Goal: Find specific page/section: Find specific page/section

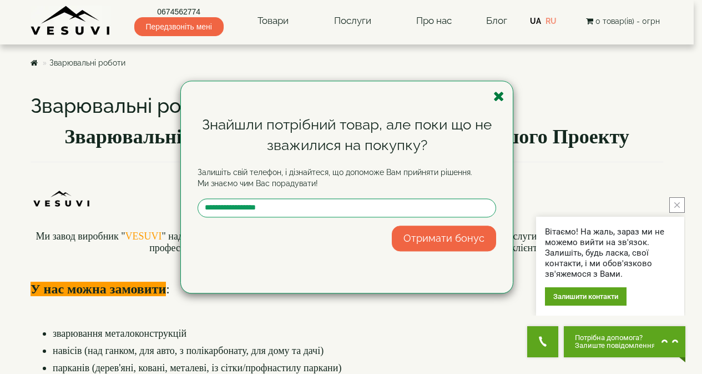
click at [498, 92] on icon "button" at bounding box center [499, 96] width 11 height 14
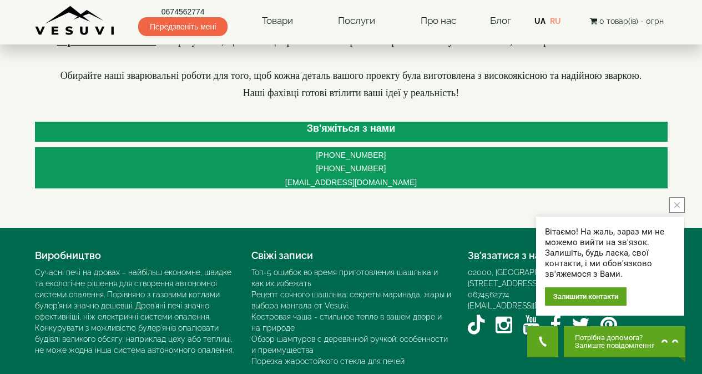
scroll to position [1090, 0]
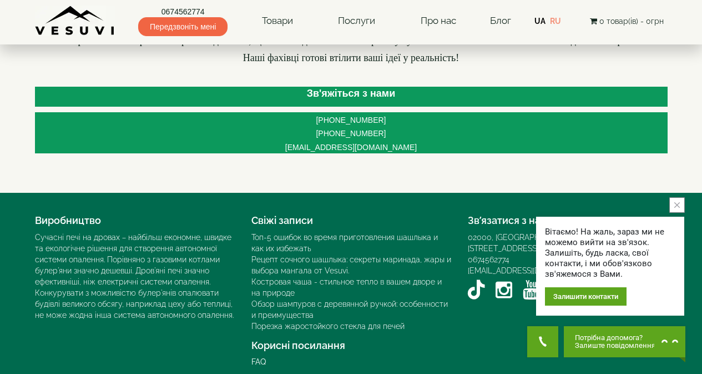
click at [672, 207] on button "close button" at bounding box center [678, 205] width 16 height 16
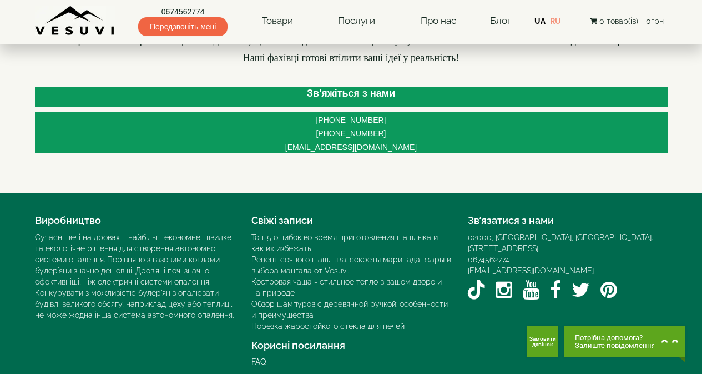
click at [553, 232] on div "02000, [GEOGRAPHIC_DATA], [GEOGRAPHIC_DATA]. [STREET_ADDRESS]" at bounding box center [568, 243] width 200 height 22
drag, startPoint x: 554, startPoint y: 224, endPoint x: 663, endPoint y: 228, distance: 108.9
click at [663, 232] on div "02000, [GEOGRAPHIC_DATA], [GEOGRAPHIC_DATA]. [STREET_ADDRESS]" at bounding box center [568, 243] width 200 height 22
copy div "[STREET_ADDRESS]"
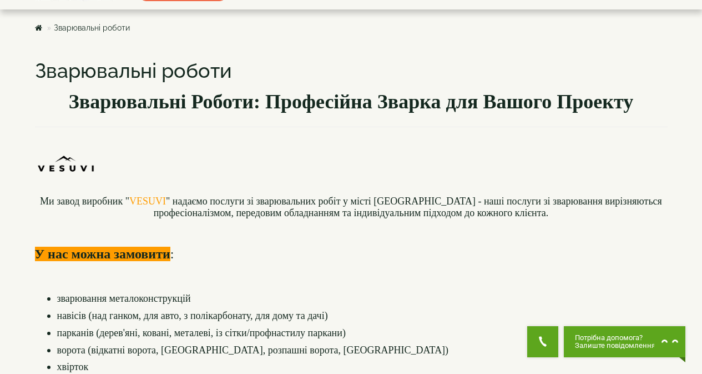
scroll to position [0, 0]
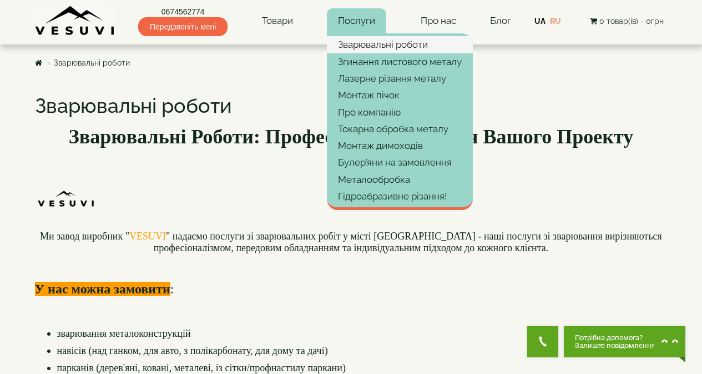
click at [385, 45] on link "Зварювальні роботи" at bounding box center [400, 44] width 146 height 17
